Goal: Task Accomplishment & Management: Complete application form

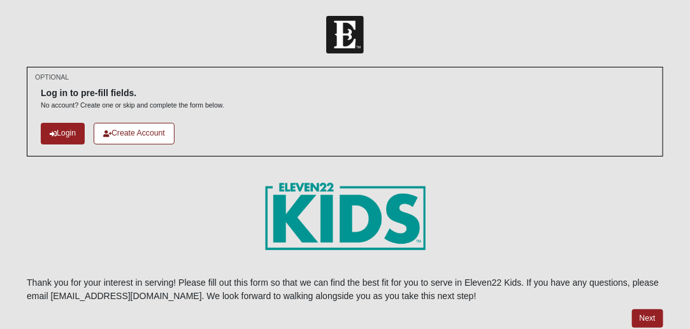
click at [677, 45] on div at bounding box center [345, 35] width 690 height 38
click at [126, 134] on link "Create Account" at bounding box center [134, 133] width 81 height 21
click at [68, 132] on link "Login" at bounding box center [63, 133] width 44 height 21
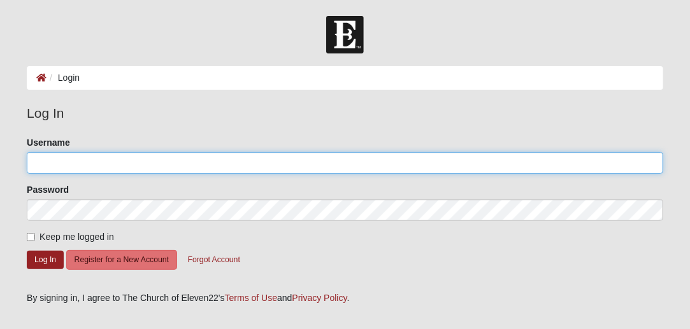
type input "darcie.gill4@gmail.com"
drag, startPoint x: 128, startPoint y: 166, endPoint x: 23, endPoint y: 161, distance: 105.2
click at [23, 161] on div "Please correct the following: Username darcie.gill4@gmail.com Password Keep me …" at bounding box center [344, 209] width 655 height 147
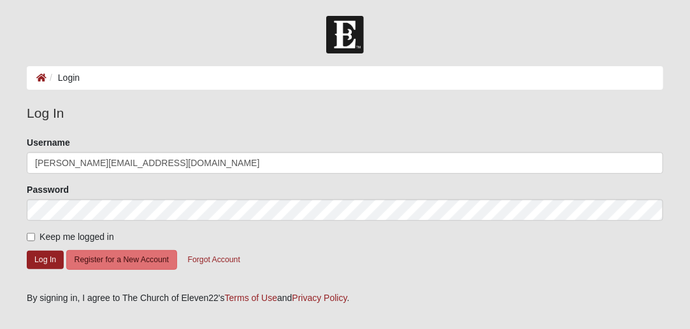
click at [23, 161] on div "Please correct the following: Username darcie.gill4@gmail.com Password Keep me …" at bounding box center [344, 209] width 655 height 147
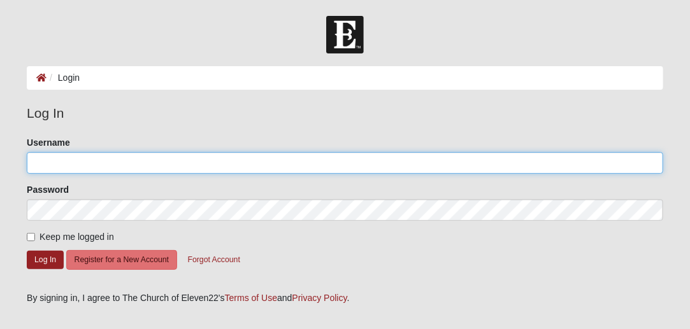
drag, startPoint x: 134, startPoint y: 161, endPoint x: 23, endPoint y: 160, distance: 110.8
click at [23, 160] on div "Please correct the following: Username Password Keep me logged in Log In Regist…" at bounding box center [344, 209] width 655 height 147
type input "9189071728"
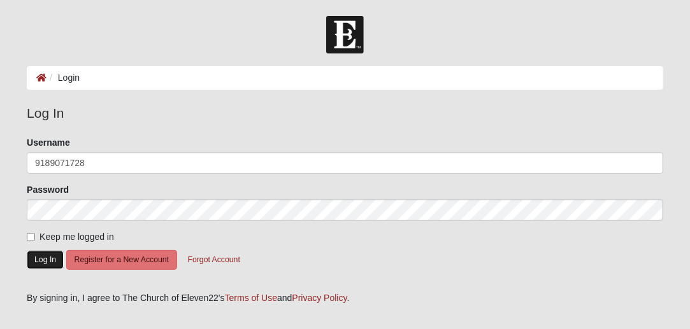
click at [39, 259] on button "Log In" at bounding box center [45, 260] width 37 height 18
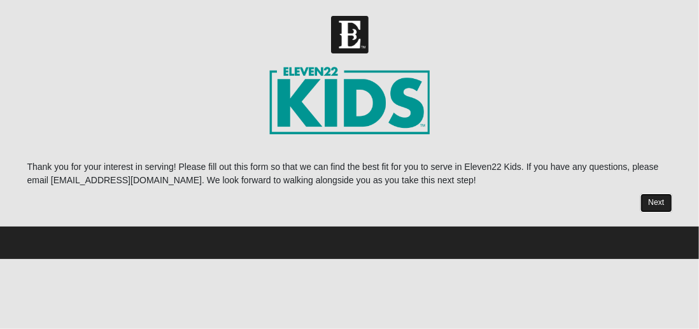
click at [655, 204] on link "Next" at bounding box center [656, 203] width 31 height 18
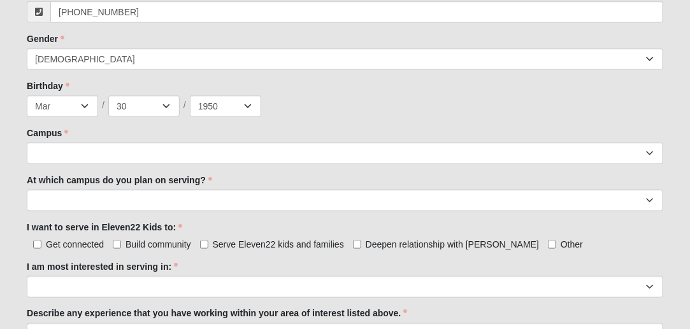
scroll to position [517, 0]
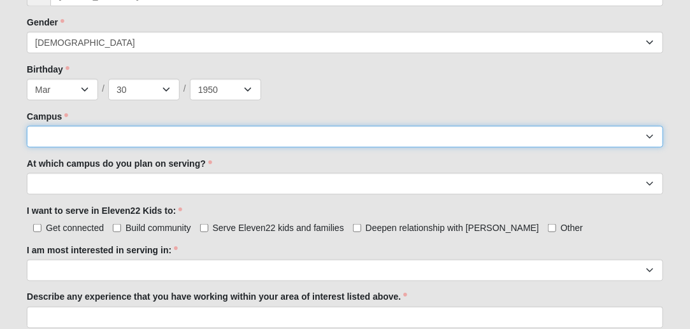
click at [647, 138] on select "Arlington Baymeadows Eleven22 Online [PERSON_NAME][GEOGRAPHIC_DATA] Jesup [GEOG…" at bounding box center [345, 137] width 636 height 22
select select "21"
click at [27, 126] on select "Arlington Baymeadows Eleven22 Online [PERSON_NAME][GEOGRAPHIC_DATA] Jesup [GEOG…" at bounding box center [345, 137] width 636 height 22
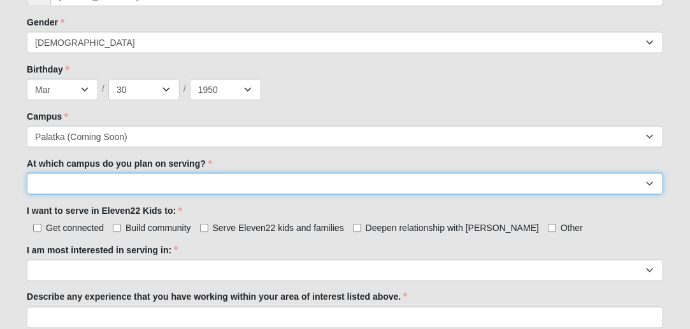
click at [650, 183] on select "[GEOGRAPHIC_DATA] [PERSON_NAME][GEOGRAPHIC_DATA] [GEOGRAPHIC_DATA] [GEOGRAPHIC_…" at bounding box center [345, 184] width 636 height 22
select select "Palatka"
click at [27, 173] on select "[GEOGRAPHIC_DATA] [PERSON_NAME][GEOGRAPHIC_DATA] [GEOGRAPHIC_DATA] [GEOGRAPHIC_…" at bounding box center [345, 184] width 636 height 22
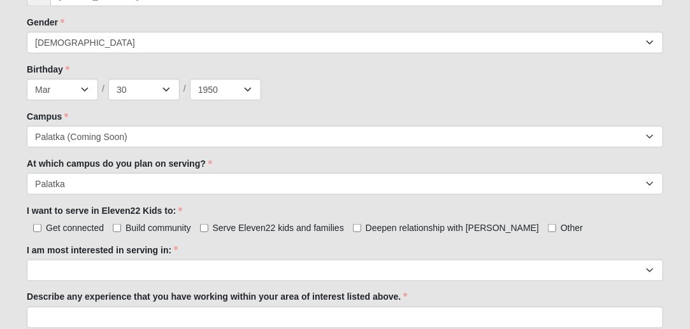
click at [199, 225] on div "Get connected Build community Serve Eleven22 kids and families Deepen relations…" at bounding box center [345, 226] width 636 height 13
click at [205, 227] on input "Serve Eleven22 kids and families" at bounding box center [204, 228] width 8 height 8
checkbox input "true"
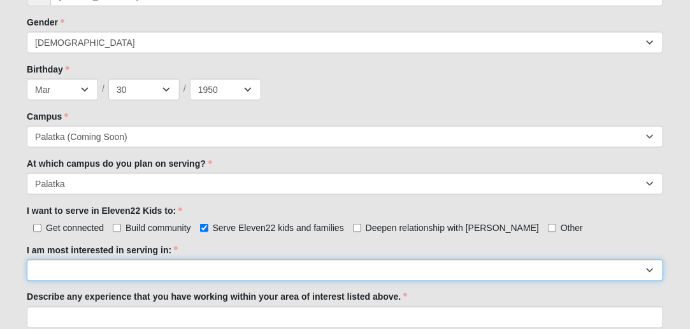
click at [36, 274] on select "Registration Tour Guide Preschool Disciple Group Leader Elementary Disciple Gro…" at bounding box center [345, 271] width 636 height 22
select select "Undecided"
click at [27, 260] on select "Registration Tour Guide Preschool Disciple Group Leader Elementary Disciple Gro…" at bounding box center [345, 271] width 636 height 22
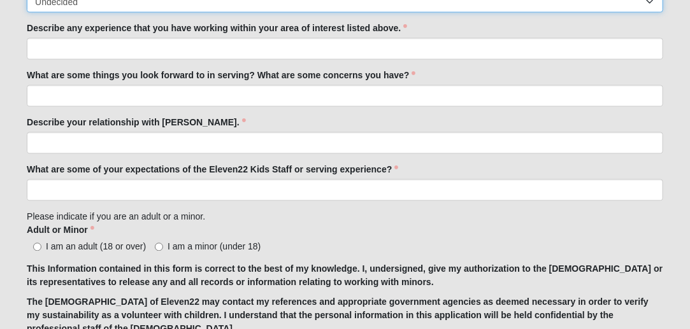
scroll to position [791, 0]
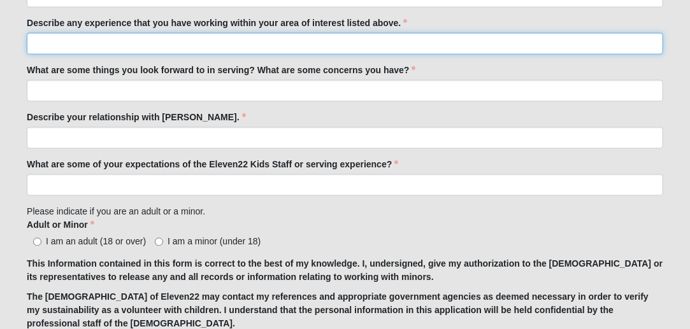
click at [39, 45] on input "Describe any experience that you have working within your area of interest list…" at bounding box center [345, 44] width 636 height 22
click at [39, 44] on input "Describe any experience that you have working within your area of interest list…" at bounding box center [345, 44] width 636 height 22
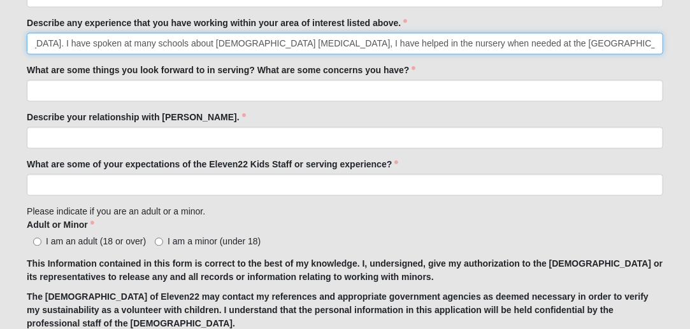
scroll to position [0, 313]
click at [608, 42] on input "I was over the children's ministry at Maranatha Assembly of [DEMOGRAPHIC_DATA].…" at bounding box center [345, 44] width 636 height 22
click at [655, 40] on input "I was over the children's ministry at Maranatha Assembly of [DEMOGRAPHIC_DATA].…" at bounding box center [345, 44] width 636 height 22
click at [657, 44] on input "I was over the children's ministry at Maranatha Assembly of [DEMOGRAPHIC_DATA].…" at bounding box center [345, 44] width 636 height 22
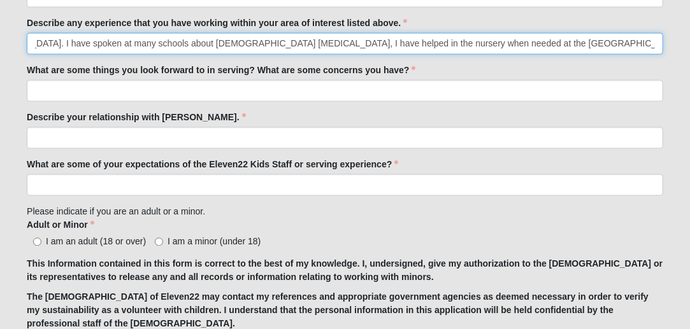
type input "I was over the children's ministry at Maranatha Assembly of [DEMOGRAPHIC_DATA].…"
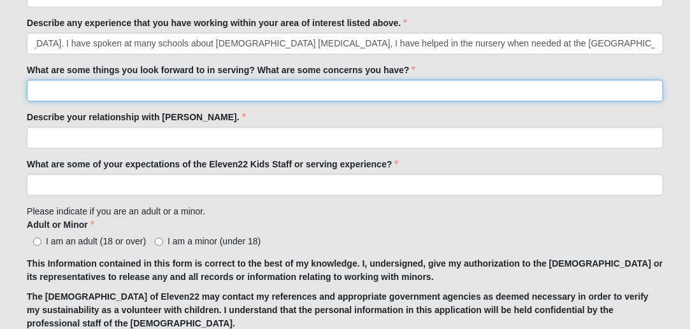
scroll to position [0, 0]
click at [33, 95] on input "What are some things you look forward to in serving? What are some concerns you…" at bounding box center [345, 91] width 636 height 22
type input "g"
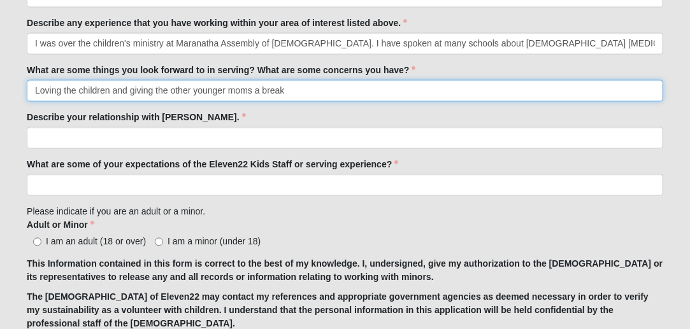
type input "Loving the children and giving the other younger moms a break"
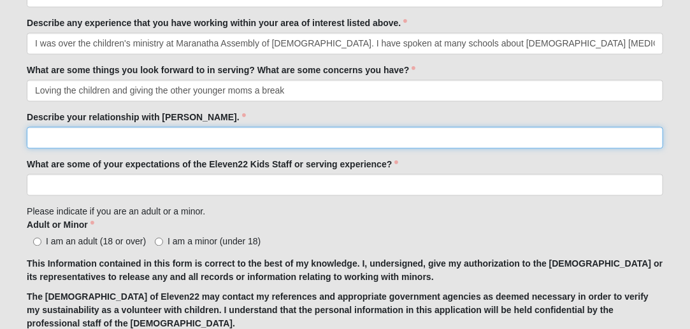
click at [32, 132] on input "Describe your relationship with [PERSON_NAME]." at bounding box center [345, 138] width 636 height 22
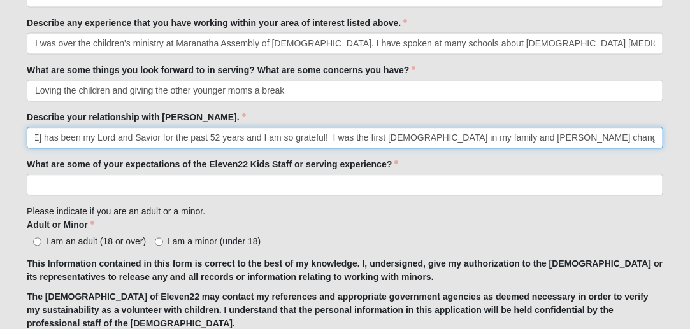
scroll to position [0, 69]
type input "[PERSON_NAME] has been my Lord and Savior for the past 52 years and I am so gra…"
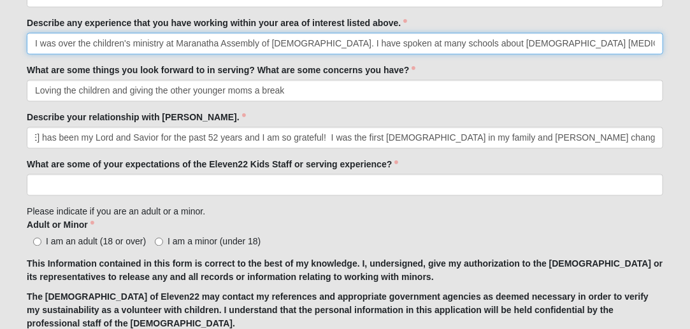
scroll to position [0, 0]
click at [293, 43] on input "I was over the children's ministry at Maranatha Assembly of [DEMOGRAPHIC_DATA].…" at bounding box center [345, 44] width 636 height 22
click at [531, 42] on input "I was over the children's ministry at Maranatha Assembly of [DEMOGRAPHIC_DATA].…" at bounding box center [345, 44] width 636 height 22
type input "I was over the children's ministry at Maranatha Assembly of [DEMOGRAPHIC_DATA].…"
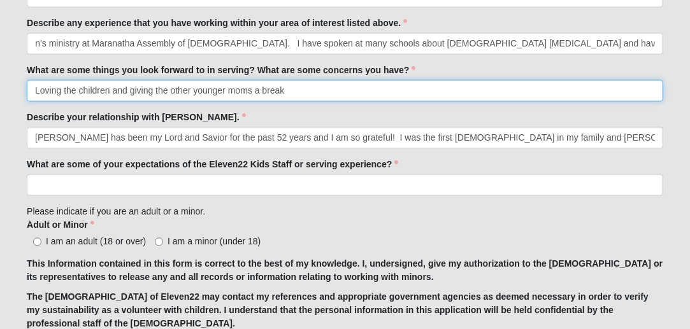
scroll to position [0, 0]
drag, startPoint x: 189, startPoint y: 89, endPoint x: 169, endPoint y: 84, distance: 19.8
click at [169, 84] on input "Loving the children and giving the other younger moms a break" at bounding box center [345, 91] width 636 height 22
drag, startPoint x: 189, startPoint y: 90, endPoint x: 172, endPoint y: 88, distance: 17.4
click at [172, 88] on input "Loving the children and giving the other younger moms a break" at bounding box center [345, 91] width 636 height 22
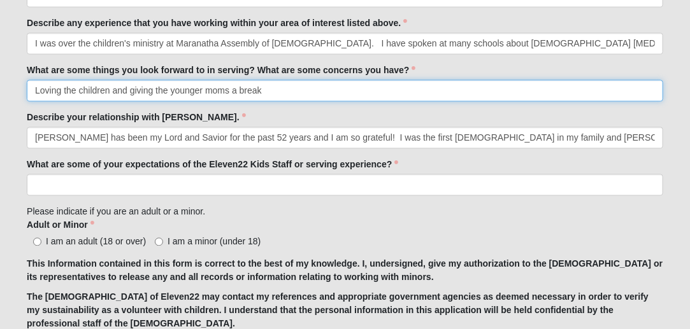
click at [266, 89] on input "Loving the children and giving the younger moms a break" at bounding box center [345, 91] width 636 height 22
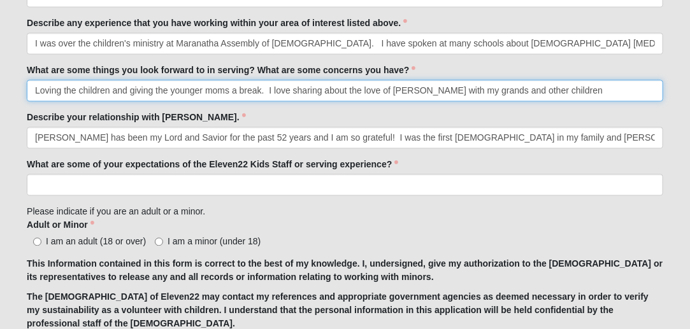
drag, startPoint x: 555, startPoint y: 90, endPoint x: 417, endPoint y: 99, distance: 138.5
click at [417, 99] on input "Loving the children and giving the younger moms a break. I love sharing about t…" at bounding box center [345, 91] width 636 height 22
type input "Loving the children and giving the younger moms a break. I love sharing about t…"
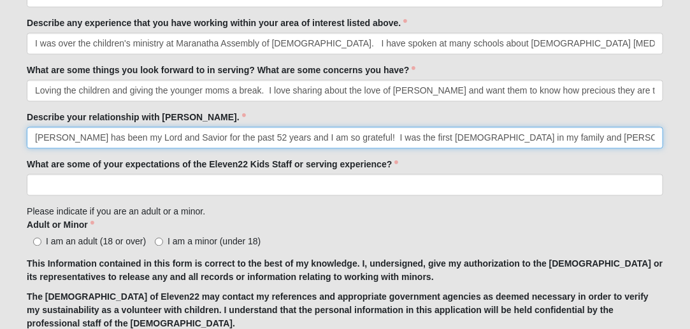
click at [659, 138] on input "[PERSON_NAME] has been my Lord and Savior for the past 52 years and I am so gra…" at bounding box center [345, 138] width 636 height 22
click at [655, 135] on input "[PERSON_NAME] has been my Lord and Savior for the past 52 years and I am so gra…" at bounding box center [345, 138] width 636 height 22
type input "[PERSON_NAME] has been my Lord and Savior for the past 52 years and I am so gra…"
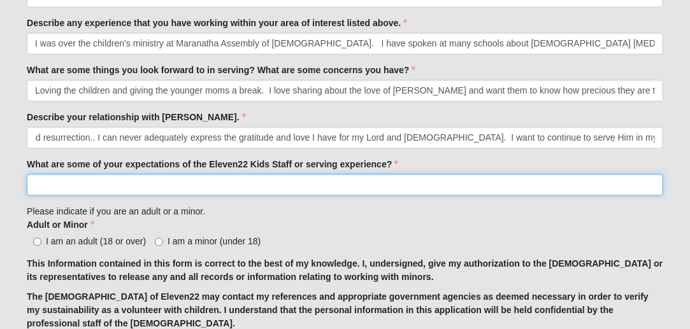
scroll to position [0, 0]
click at [34, 178] on input "What are some of your expectations of the Eleven22 Kids Staff or serving experi…" at bounding box center [345, 186] width 636 height 22
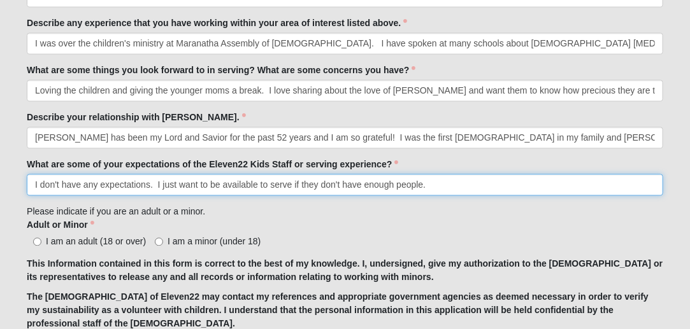
click at [294, 185] on input "I don't have any expectations. I just want to be available to serve if they don…" at bounding box center [345, 186] width 636 height 22
click at [422, 183] on input "I don't have any expectations. I just want to be available to serve if they don…" at bounding box center [345, 186] width 636 height 22
drag, startPoint x: 436, startPoint y: 185, endPoint x: 424, endPoint y: 183, distance: 11.6
click at [424, 183] on input "I don't have any expectations. I just want to be available to serve if they don…" at bounding box center [345, 186] width 636 height 22
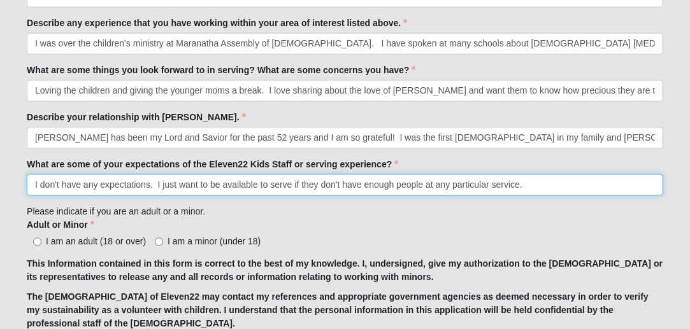
drag, startPoint x: 489, startPoint y: 180, endPoint x: 450, endPoint y: 189, distance: 40.6
click at [450, 189] on input "I don't have any expectations. I just want to be available to serve if they don…" at bounding box center [345, 186] width 636 height 22
type input "I don't have any expectations. I just want to be available to serve if they don…"
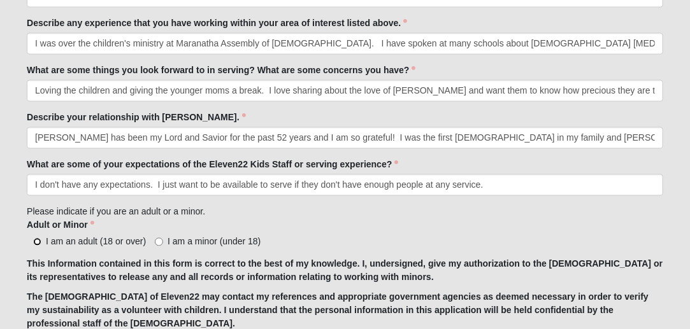
click at [38, 240] on input "I am an adult (18 or over)" at bounding box center [37, 242] width 8 height 8
radio input "true"
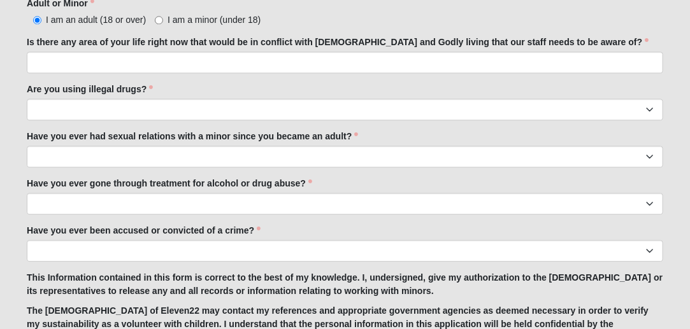
scroll to position [1026, 0]
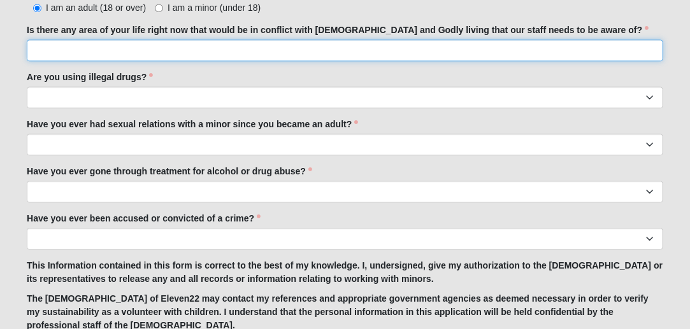
click at [41, 54] on input "Is there any area of your life right now that would be in conflict with [DEMOGR…" at bounding box center [345, 50] width 636 height 22
drag, startPoint x: 41, startPoint y: 54, endPoint x: 32, endPoint y: 59, distance: 11.1
click at [32, 59] on input "O" at bounding box center [345, 50] width 636 height 22
drag, startPoint x: 43, startPoint y: 41, endPoint x: 32, endPoint y: 52, distance: 15.8
click at [32, 52] on input "O" at bounding box center [345, 50] width 636 height 22
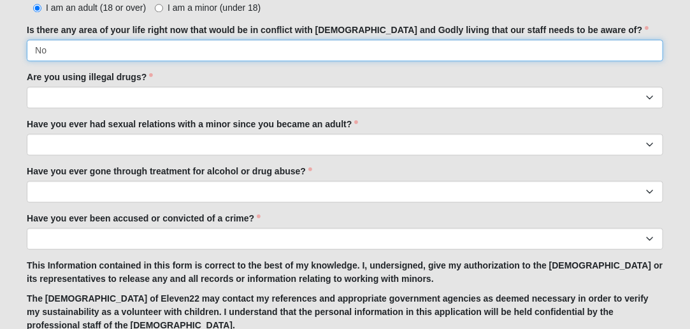
type input "No"
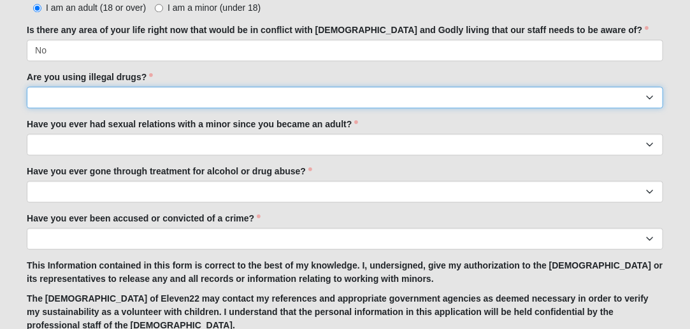
click at [38, 90] on select "Yes No" at bounding box center [345, 98] width 636 height 22
select select "No"
click at [27, 87] on select "Yes No" at bounding box center [345, 98] width 636 height 22
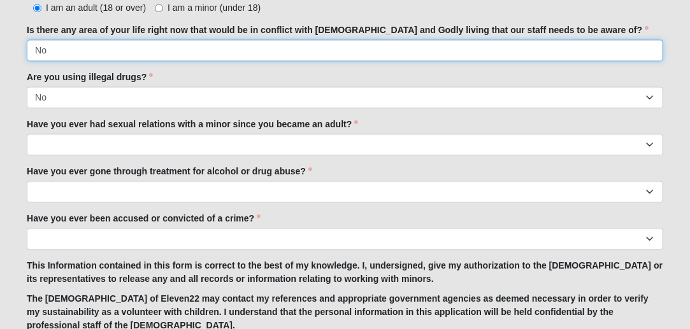
click at [58, 54] on input "No" at bounding box center [345, 50] width 636 height 22
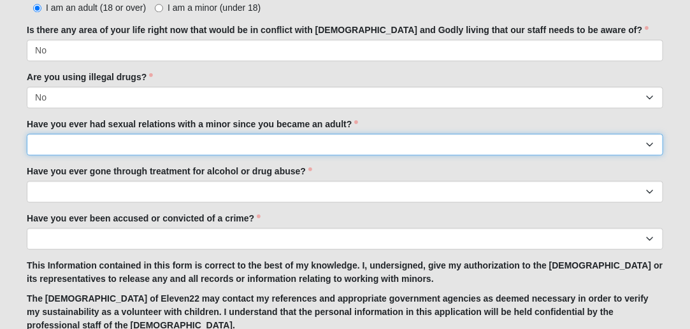
click at [43, 137] on select "Yes No" at bounding box center [345, 145] width 636 height 22
select select "No"
click at [27, 134] on select "Yes No" at bounding box center [345, 145] width 636 height 22
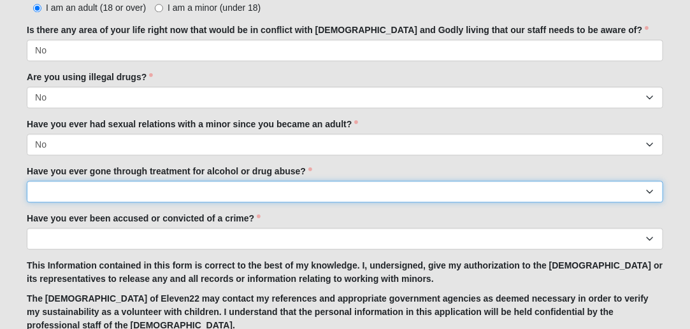
click at [41, 193] on select "Yes No" at bounding box center [345, 192] width 636 height 22
select select "No"
click at [27, 181] on select "Yes No" at bounding box center [345, 192] width 636 height 22
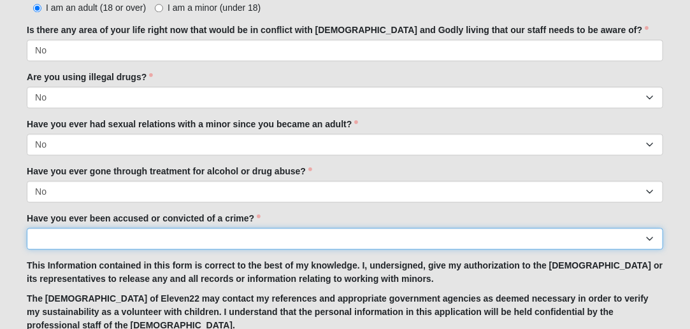
click at [42, 240] on select "Yes No" at bounding box center [345, 239] width 636 height 22
select select "No"
click at [27, 228] on select "Yes No" at bounding box center [345, 239] width 636 height 22
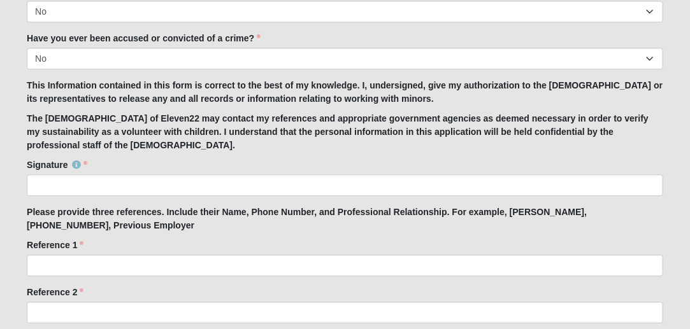
scroll to position [1218, 0]
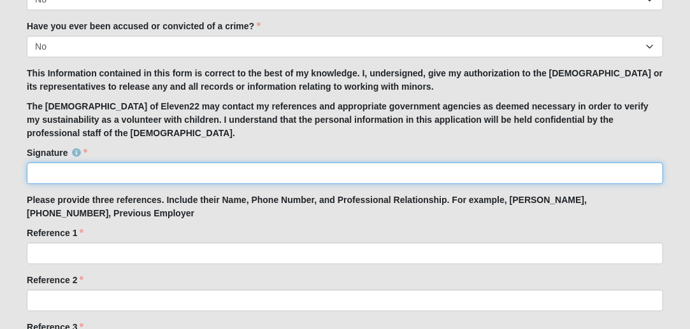
click at [36, 169] on input "Signature" at bounding box center [345, 173] width 636 height 22
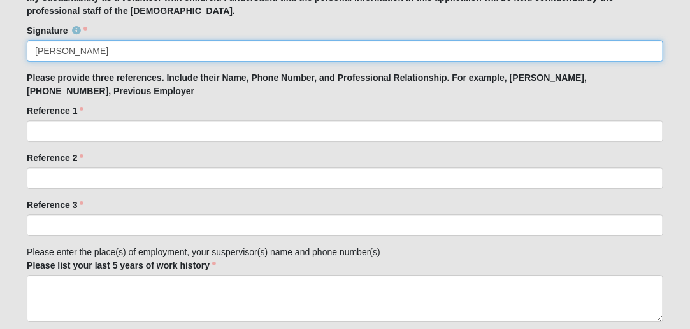
scroll to position [1346, 0]
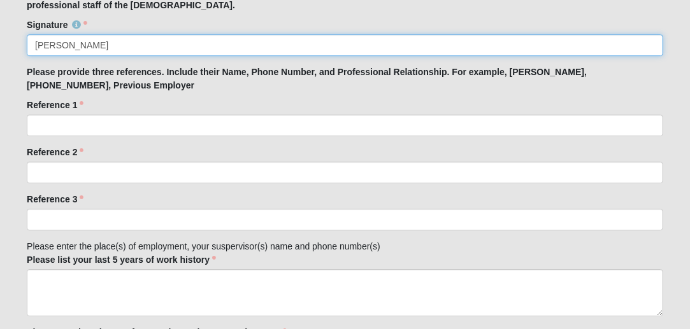
type input "[PERSON_NAME]"
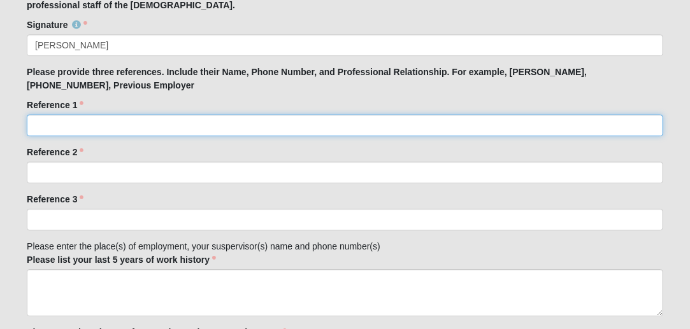
click at [47, 122] on input "Reference 1" at bounding box center [345, 126] width 636 height 22
type input "i"
drag, startPoint x: 47, startPoint y: 122, endPoint x: 0, endPoint y: 157, distance: 59.1
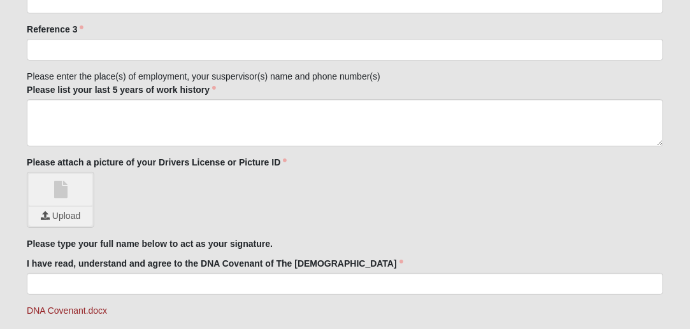
scroll to position [1466, 0]
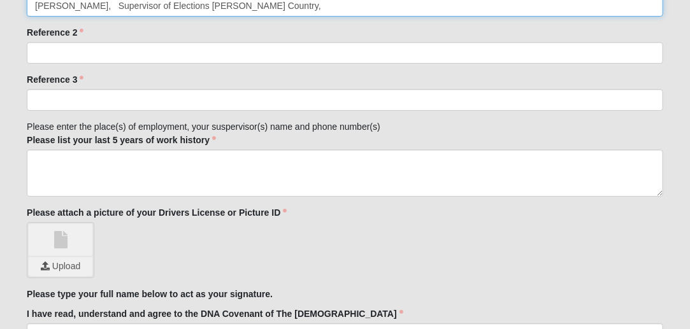
click at [276, 3] on input "[PERSON_NAME], Supervisor of Elections [PERSON_NAME] Country," at bounding box center [345, 6] width 636 height 22
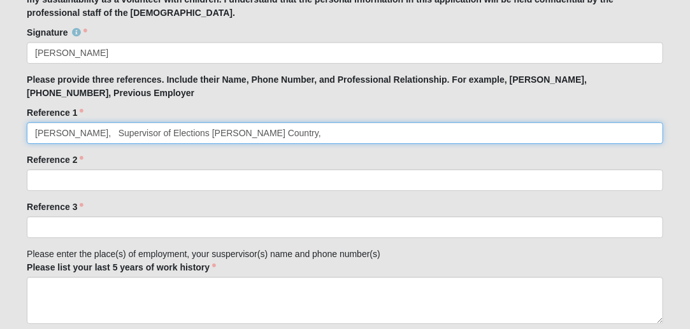
scroll to position [1344, 0]
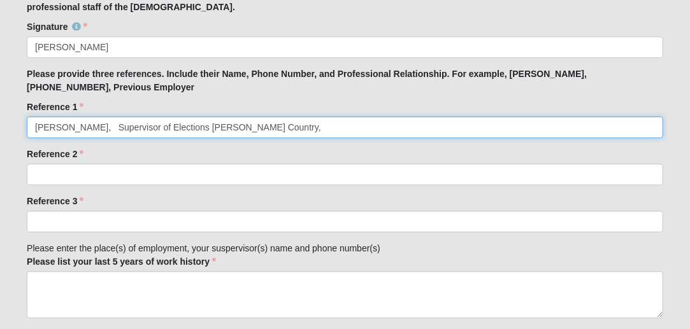
click at [271, 128] on input "[PERSON_NAME], Supervisor of Elections [PERSON_NAME] Country," at bounding box center [345, 128] width 636 height 22
click at [344, 124] on input "[PERSON_NAME], Supervisor of Elections [PERSON_NAME] Country, [PHONE_NUMBER], X…" at bounding box center [345, 128] width 636 height 22
type input "[PERSON_NAME], Supervisor of Elections [PERSON_NAME] Country, [PHONE_NUMBER], P…"
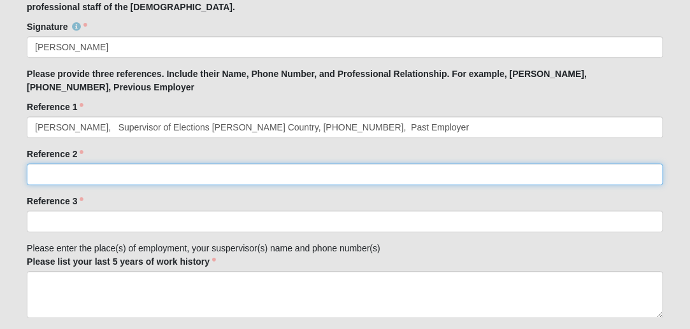
click at [43, 176] on input "Reference 2" at bounding box center [345, 175] width 636 height 22
drag, startPoint x: 42, startPoint y: 179, endPoint x: 48, endPoint y: 97, distance: 82.4
type input "[PERSON_NAME]"
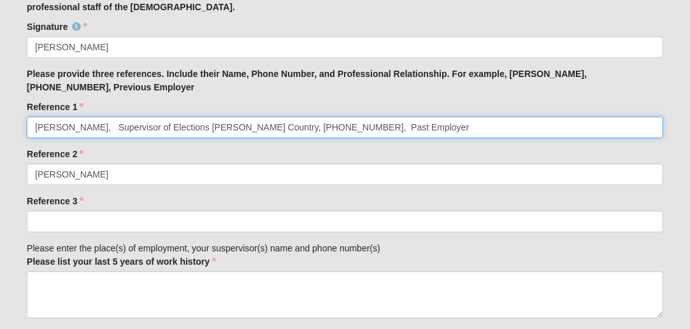
drag, startPoint x: 353, startPoint y: 127, endPoint x: 340, endPoint y: 130, distance: 13.1
click at [340, 130] on input "[PERSON_NAME], Supervisor of Elections [PERSON_NAME] Country, [PHONE_NUMBER], P…" at bounding box center [345, 128] width 636 height 22
click at [382, 128] on input "[PERSON_NAME], Supervisor of Elections [PERSON_NAME] Country, [PHONE_NUMBER], P…" at bounding box center [345, 128] width 636 height 22
type input "[PERSON_NAME], Supervisor of Elections [PERSON_NAME] Country, [PHONE_NUMBER], P…"
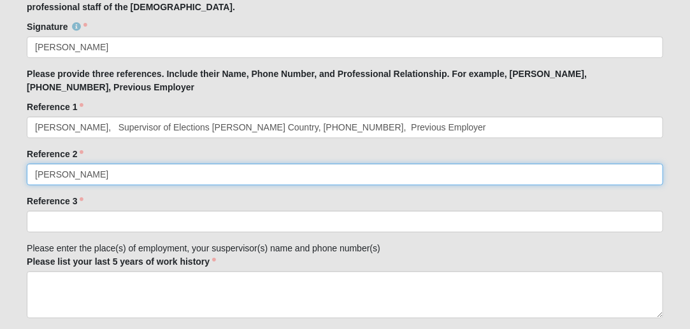
click at [92, 172] on input "[PERSON_NAME]" at bounding box center [345, 175] width 636 height 22
type input "R"
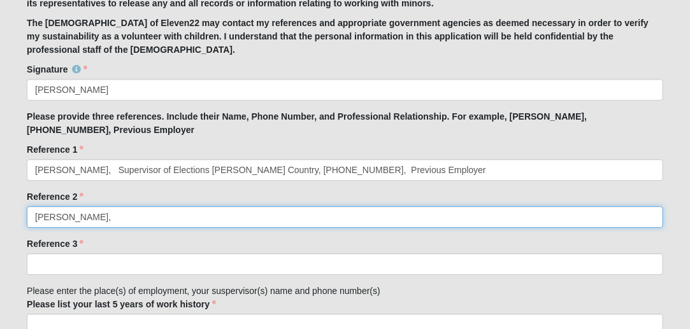
scroll to position [1290, 0]
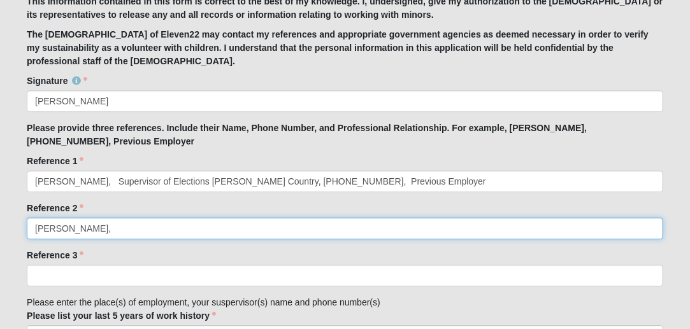
click at [90, 226] on input "[PERSON_NAME]," at bounding box center [345, 229] width 636 height 22
click at [102, 227] on input "[PERSON_NAME], 3865461348" at bounding box center [345, 229] width 636 height 22
click at [119, 227] on input "[PERSON_NAME], [PHONE_NUMBER]" at bounding box center [345, 229] width 636 height 22
click at [146, 231] on input "[PERSON_NAME], [PHONE_NUMBER]" at bounding box center [345, 229] width 636 height 22
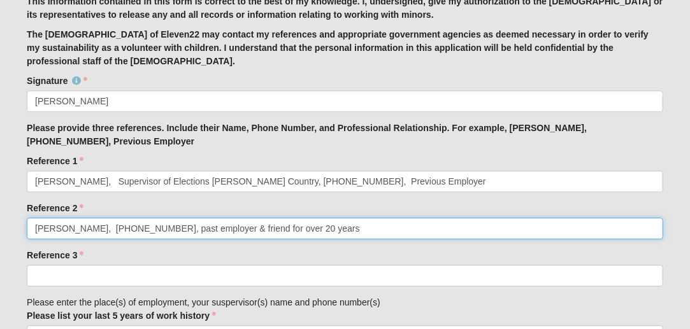
type input "[PERSON_NAME], [PHONE_NUMBER], past employer & friend for over 20 years"
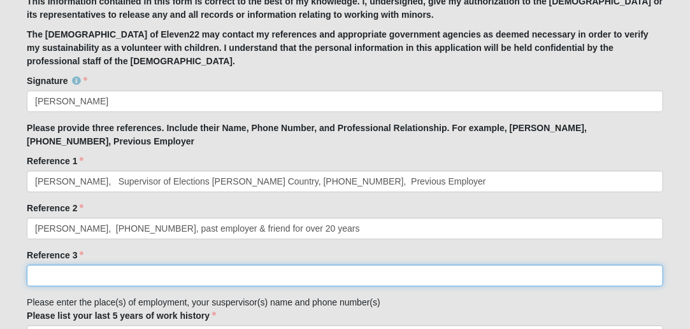
click at [48, 276] on input "Reference 3" at bounding box center [345, 276] width 636 height 22
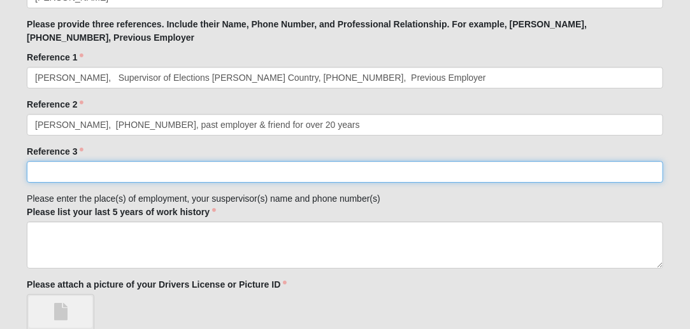
scroll to position [1412, 0]
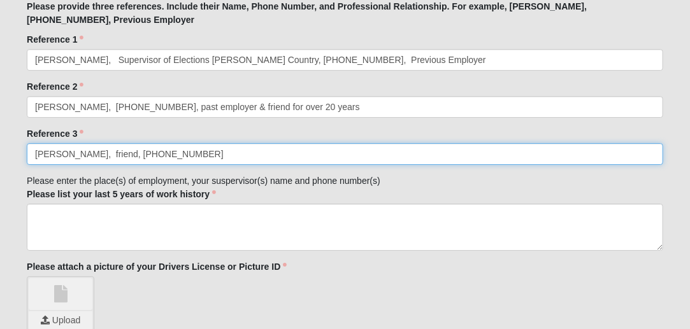
type input "[PERSON_NAME], friend, [PHONE_NUMBER]"
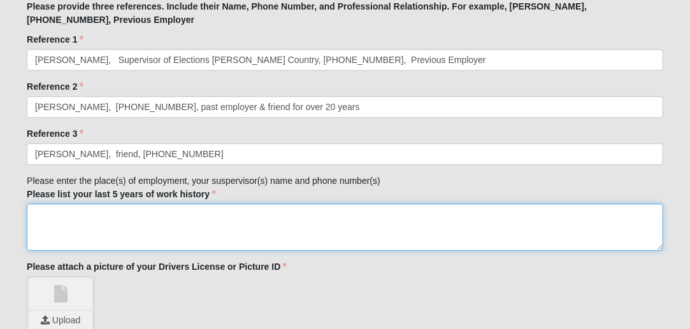
click at [39, 219] on textarea "Please list your last 5 years of work history" at bounding box center [345, 227] width 636 height 47
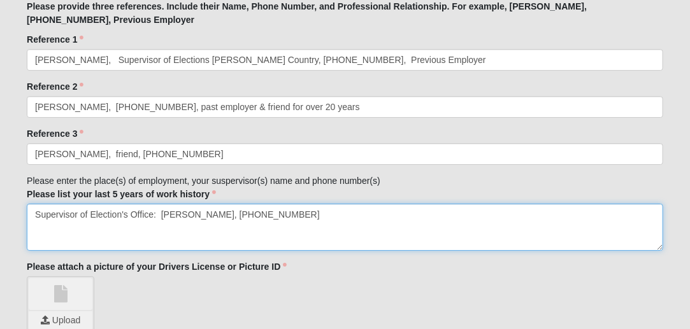
click at [36, 228] on textarea "Supervisor of Election's Office: [PERSON_NAME], [PHONE_NUMBER]" at bounding box center [345, 227] width 636 height 47
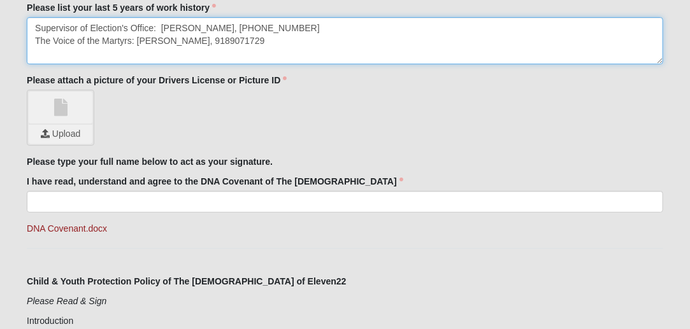
scroll to position [1604, 0]
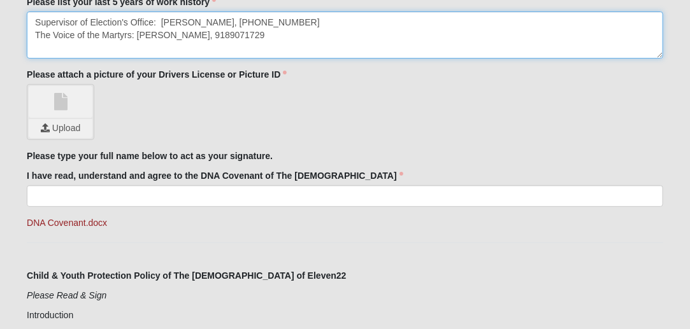
type textarea "Supervisor of Election's Office: [PERSON_NAME], [PHONE_NUMBER] The Voice of the…"
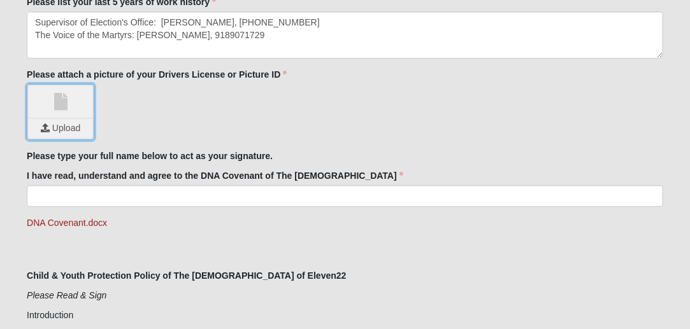
click at [52, 123] on input "file" at bounding box center [61, 128] width 64 height 19
click at [64, 102] on link "1000000591_3.jpg" at bounding box center [61, 102] width 64 height 32
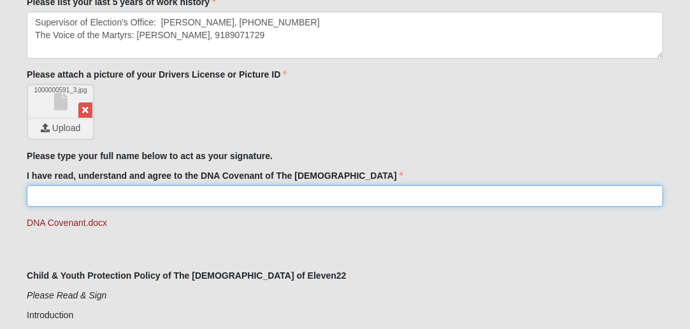
click at [46, 193] on input "I have read, understand and agree to the DNA Covenant of The [DEMOGRAPHIC_DATA]" at bounding box center [345, 196] width 636 height 22
click at [64, 192] on input "[PERSON_NAME]" at bounding box center [345, 196] width 636 height 22
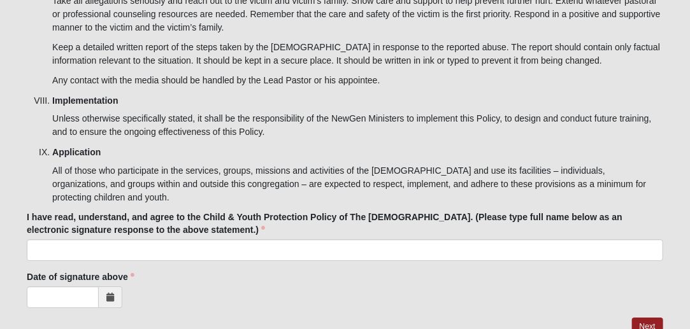
scroll to position [4588, 0]
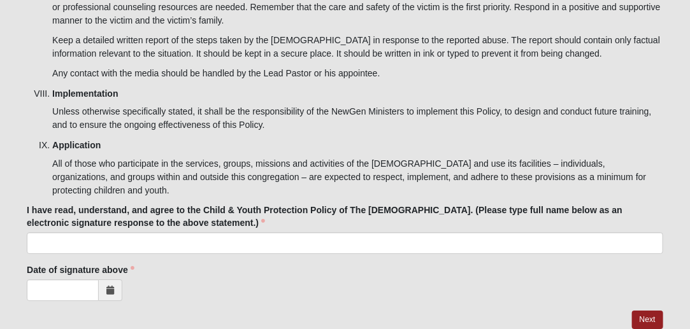
type input "[PERSON_NAME]"
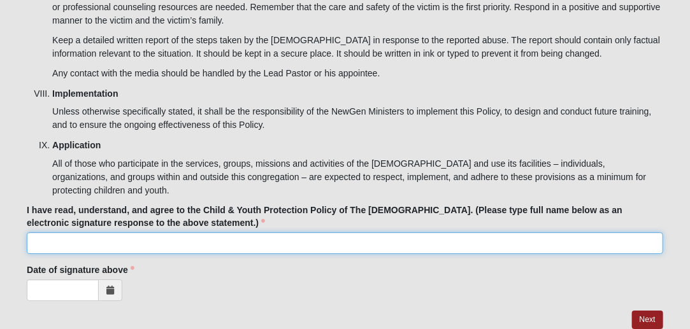
click at [37, 233] on input "I have read, understand, and agree to the Child & Youth Protection Policy of Th…" at bounding box center [345, 244] width 636 height 22
type input "[PERSON_NAME]"
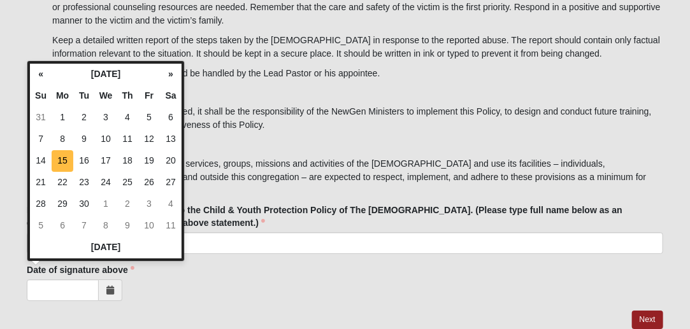
click at [62, 159] on td "15" at bounding box center [63, 161] width 22 height 22
type input "[DATE]"
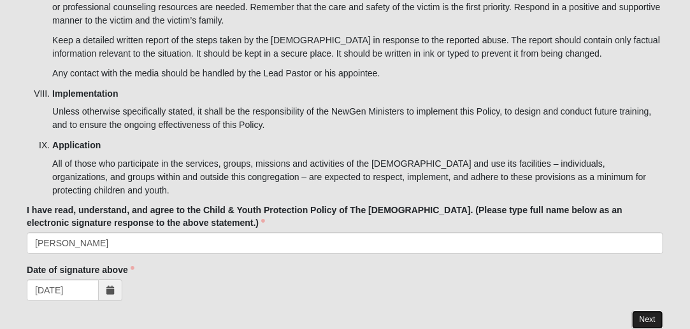
click at [647, 311] on link "Next" at bounding box center [647, 320] width 31 height 18
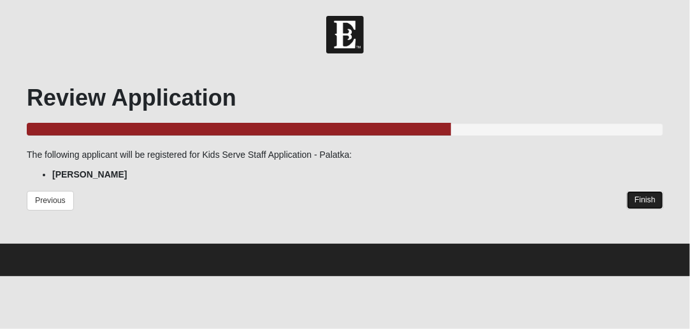
click at [646, 197] on link "Finish" at bounding box center [645, 200] width 36 height 18
